Goal: Task Accomplishment & Management: Use online tool/utility

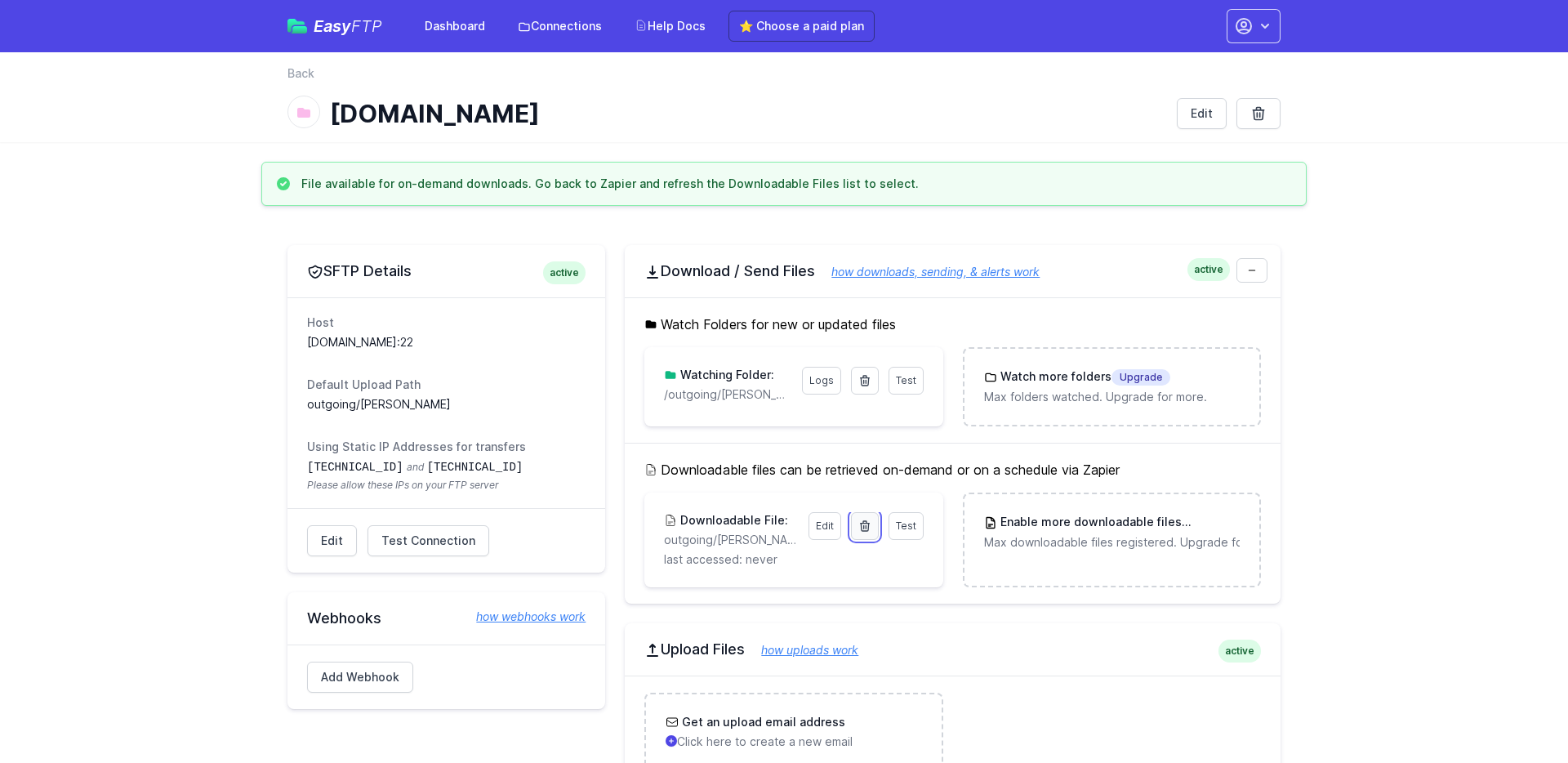
click at [866, 533] on link at bounding box center [864, 526] width 27 height 27
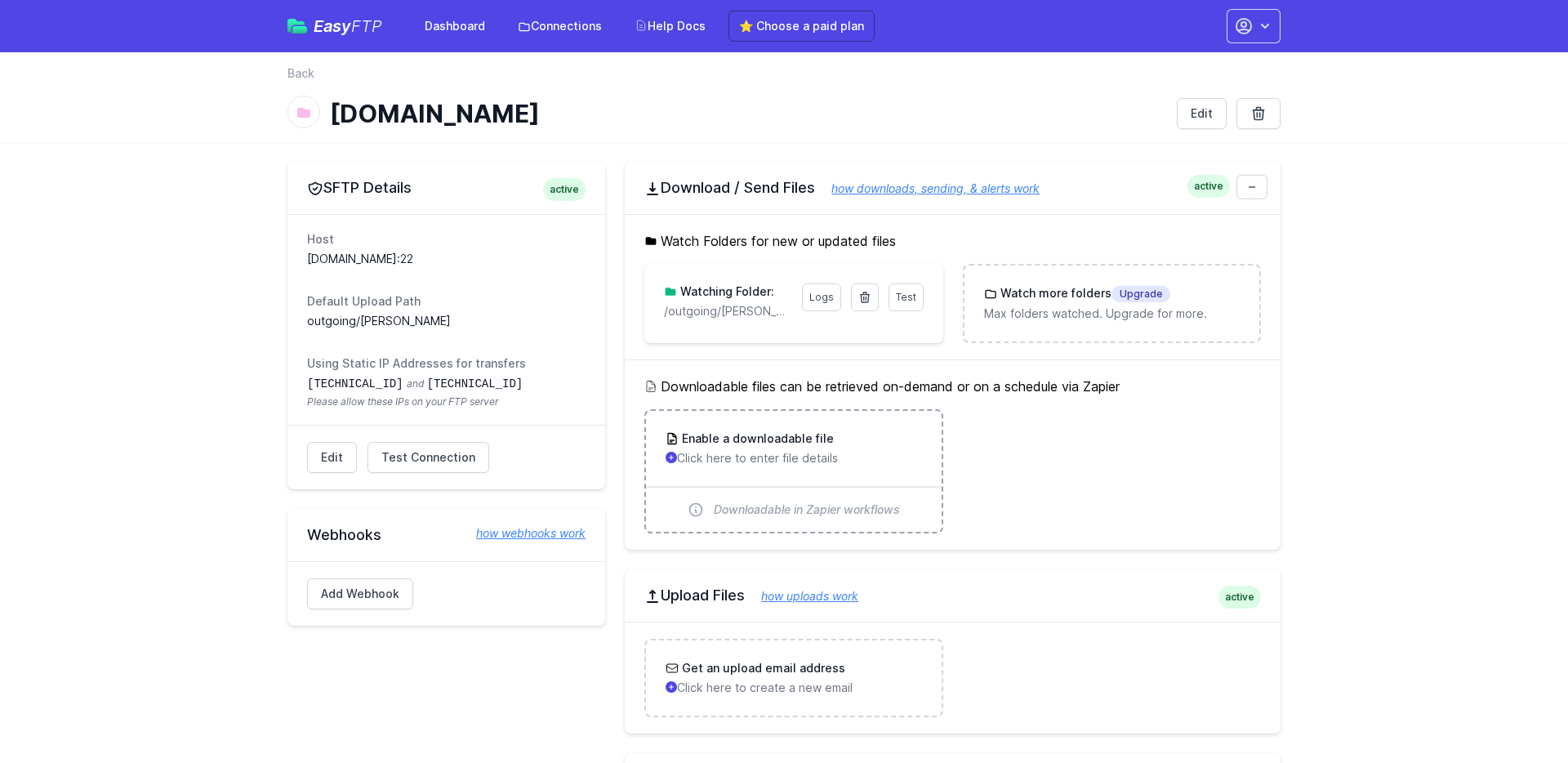
click at [784, 468] on div "Enable a downloadable file Click here to enter file details" at bounding box center [793, 448] width 295 height 75
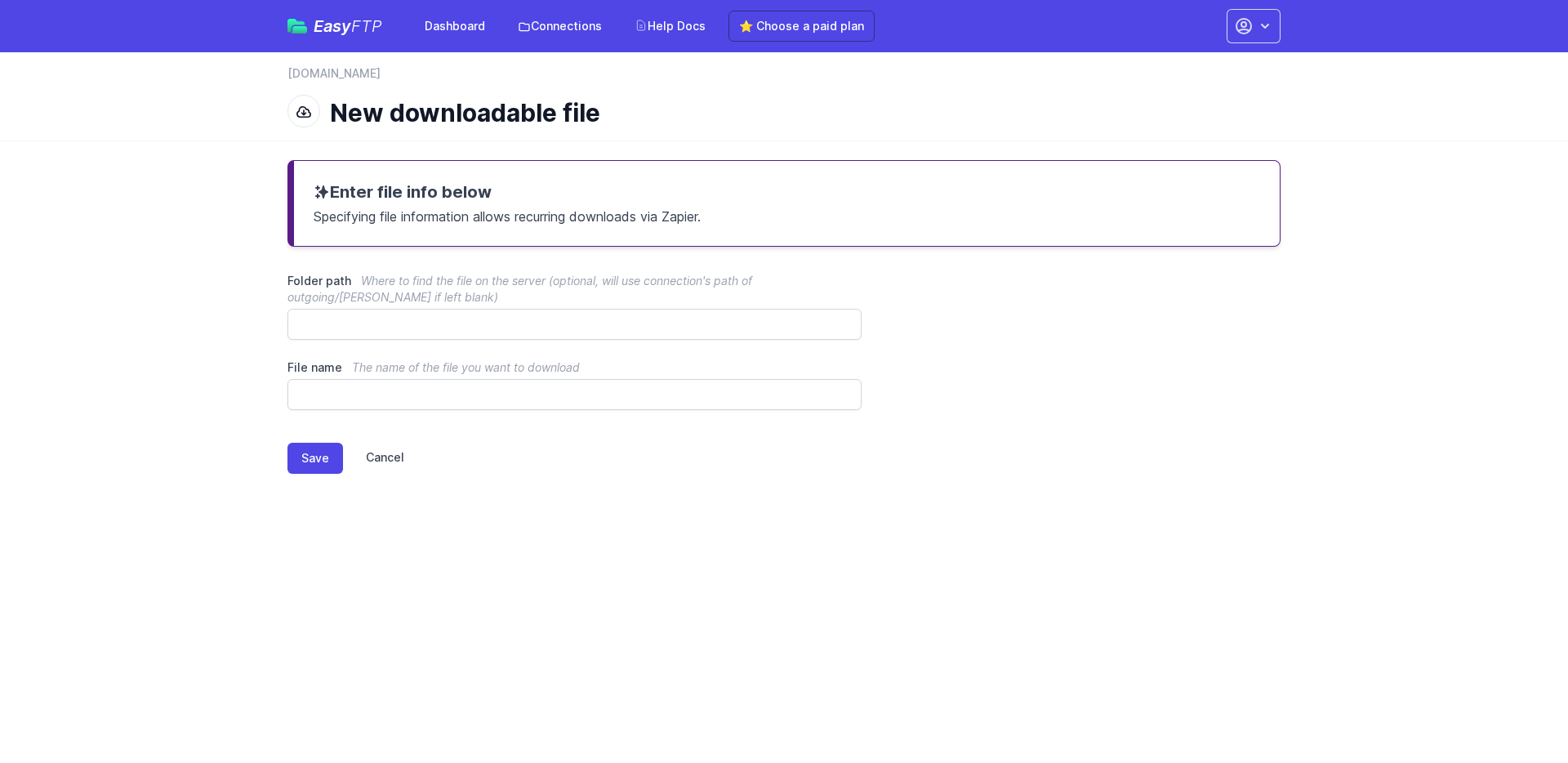
click at [386, 462] on link "Cancel" at bounding box center [373, 459] width 61 height 31
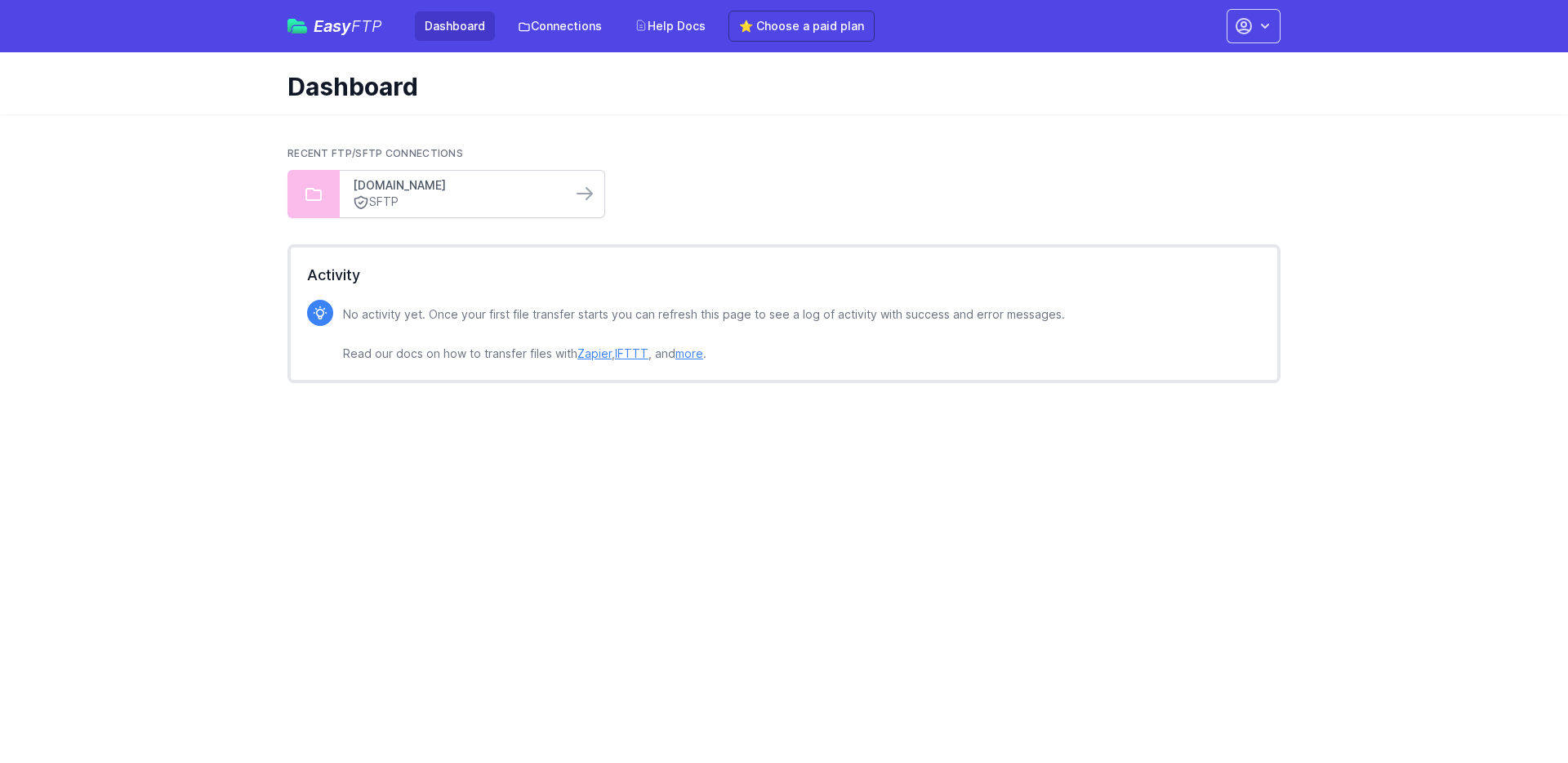
click at [416, 192] on link "[DOMAIN_NAME]" at bounding box center [456, 185] width 206 height 17
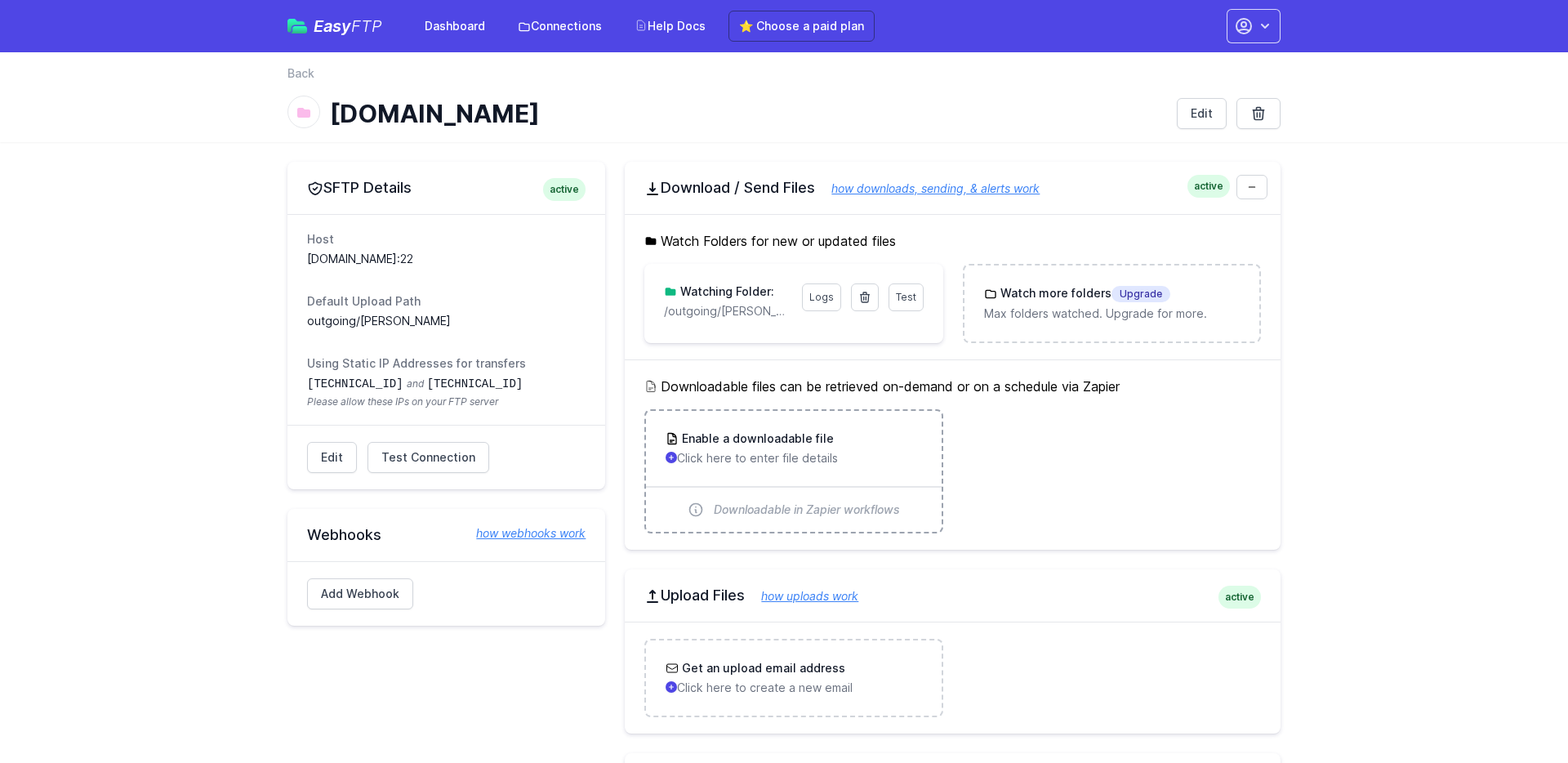
click at [744, 435] on h3 "Enable a downloadable file" at bounding box center [755, 438] width 155 height 17
click at [527, 533] on link "how webhooks work" at bounding box center [522, 533] width 126 height 17
click at [1083, 385] on h5 "Downloadable files can be retrieved on-demand or on a schedule via Zapier" at bounding box center [952, 386] width 617 height 20
